Goal: Find specific page/section: Find specific page/section

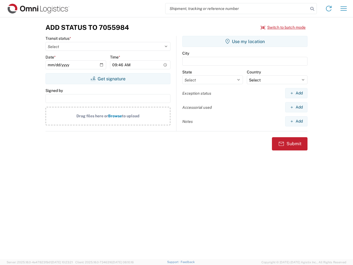
click at [237, 9] on input "search" at bounding box center [236, 8] width 143 height 10
click at [312, 9] on icon at bounding box center [312, 9] width 8 height 8
click at [329, 9] on icon at bounding box center [328, 8] width 9 height 9
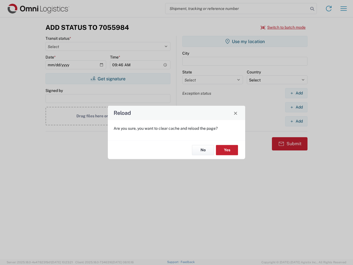
click at [283, 27] on div "Reload Are you sure, you want to clear cache and reload the page? No Yes" at bounding box center [176, 132] width 353 height 265
click at [108, 79] on div "Reload Are you sure, you want to clear cache and reload the page? No Yes" at bounding box center [176, 132] width 353 height 265
click at [245, 41] on div "Reload Are you sure, you want to clear cache and reload the page? No Yes" at bounding box center [176, 132] width 353 height 265
click at [296, 93] on div "Reload Are you sure, you want to clear cache and reload the page? No Yes" at bounding box center [176, 132] width 353 height 265
click at [296, 107] on div "Reload Are you sure, you want to clear cache and reload the page? No Yes" at bounding box center [176, 132] width 353 height 265
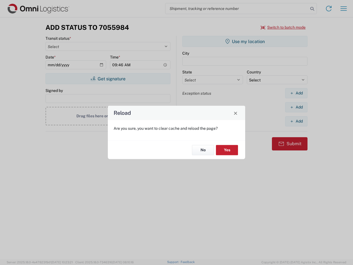
click at [296, 121] on div "Reload Are you sure, you want to clear cache and reload the page? No Yes" at bounding box center [176, 132] width 353 height 265
